Goal: Check status

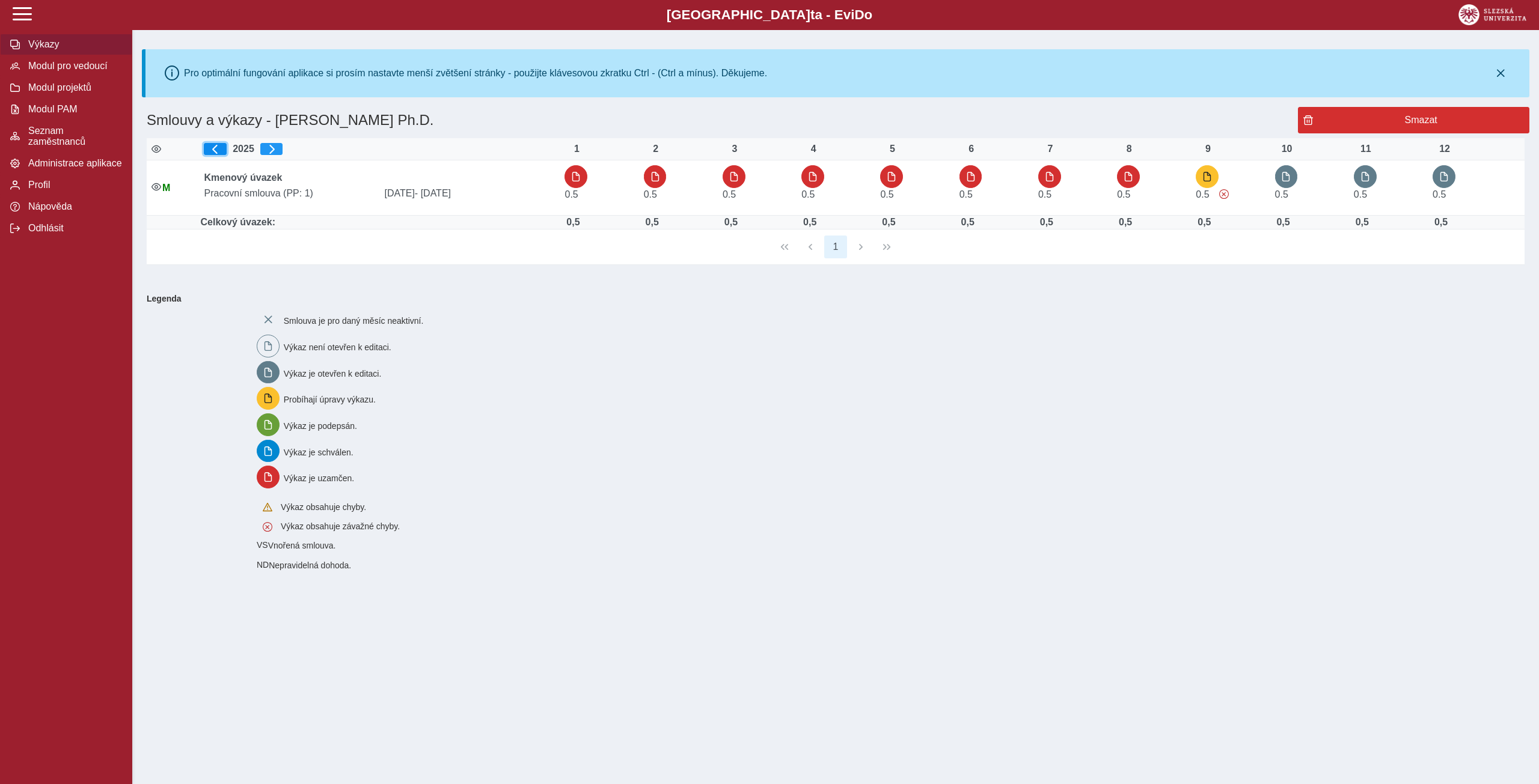
click at [220, 149] on span "button" at bounding box center [215, 149] width 10 height 10
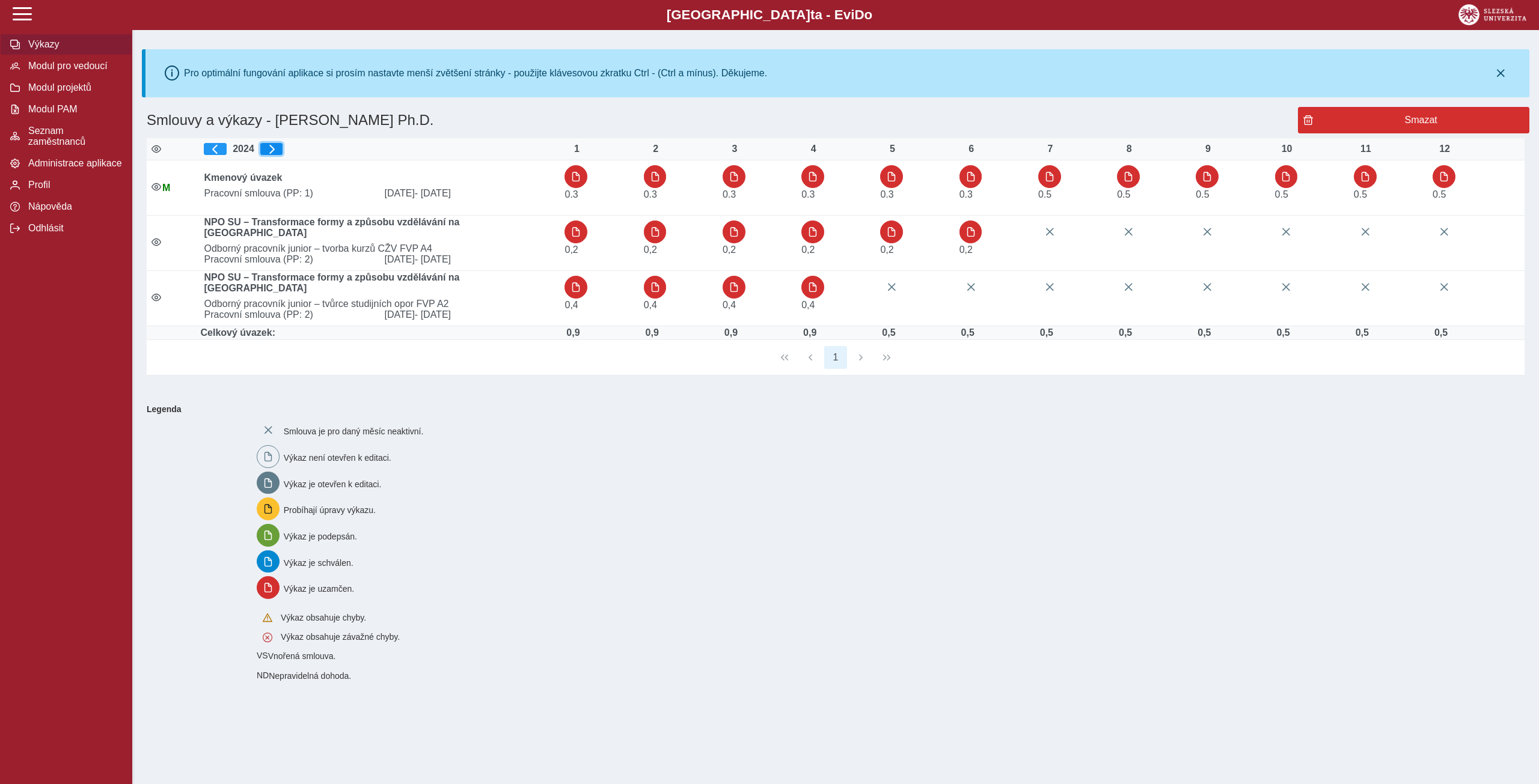
click at [276, 147] on span "button" at bounding box center [272, 149] width 10 height 10
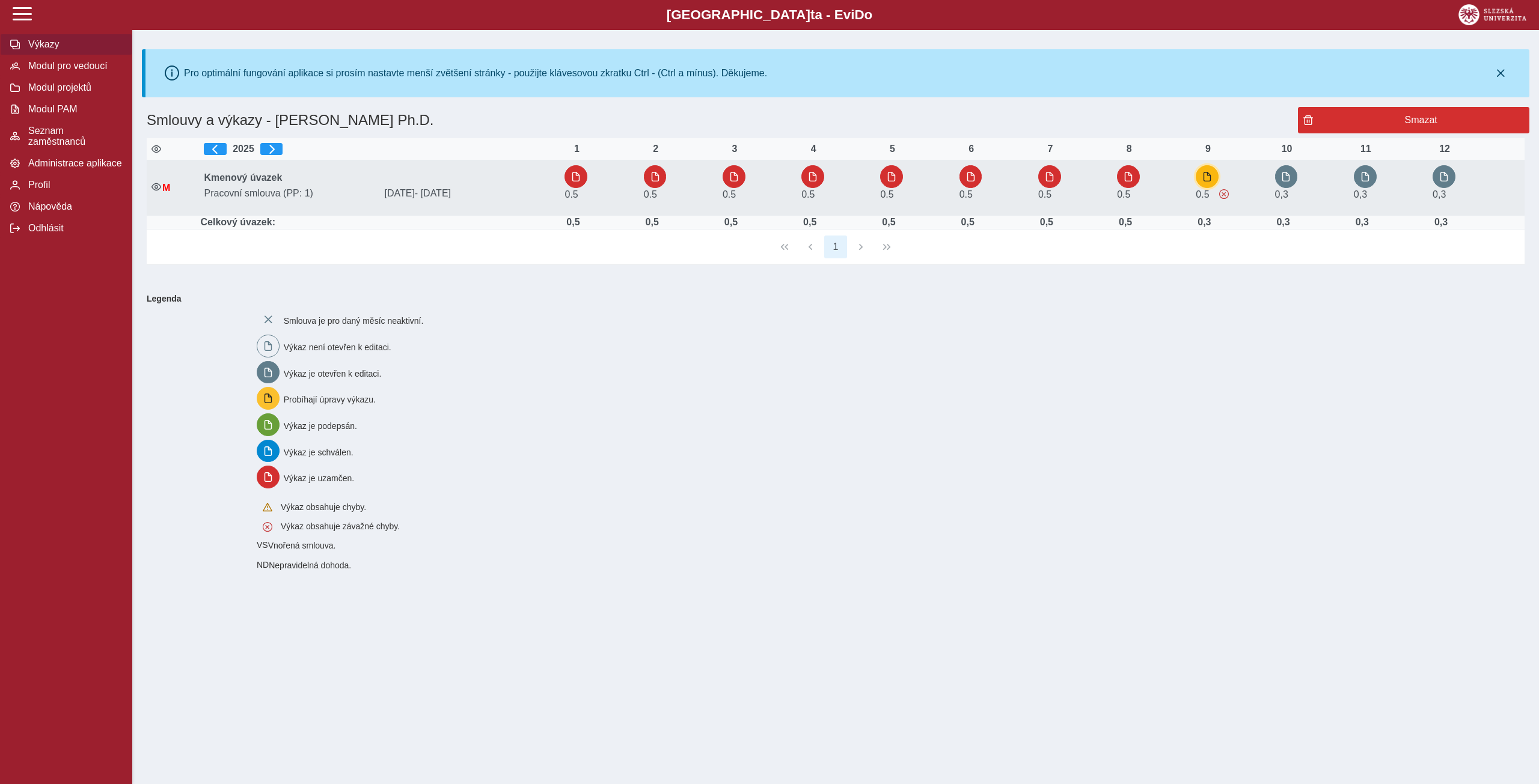
click at [1212, 181] on span "button" at bounding box center [1207, 177] width 10 height 10
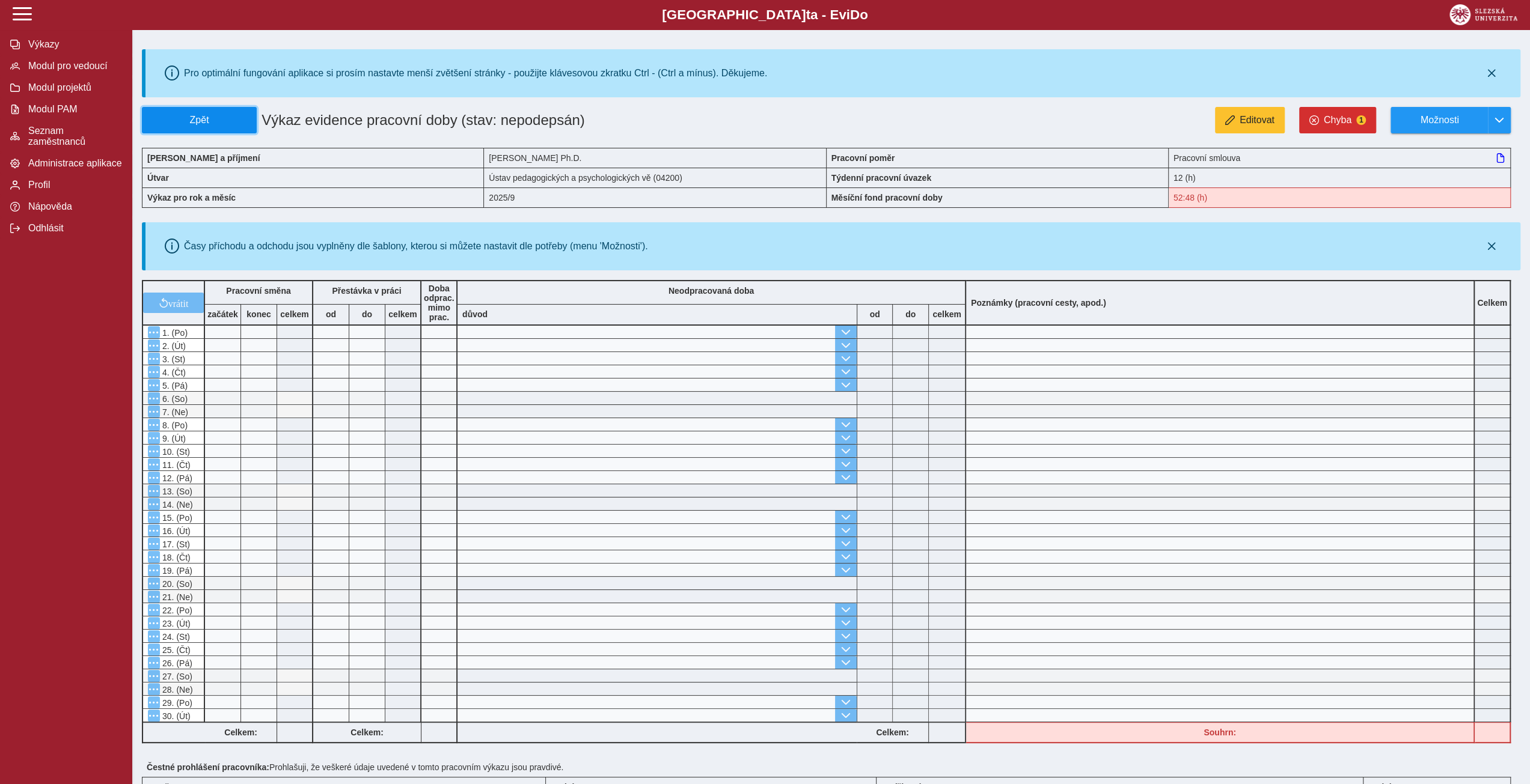
click at [171, 115] on span "Zpět" at bounding box center [199, 120] width 104 height 11
